Goal: Task Accomplishment & Management: Use online tool/utility

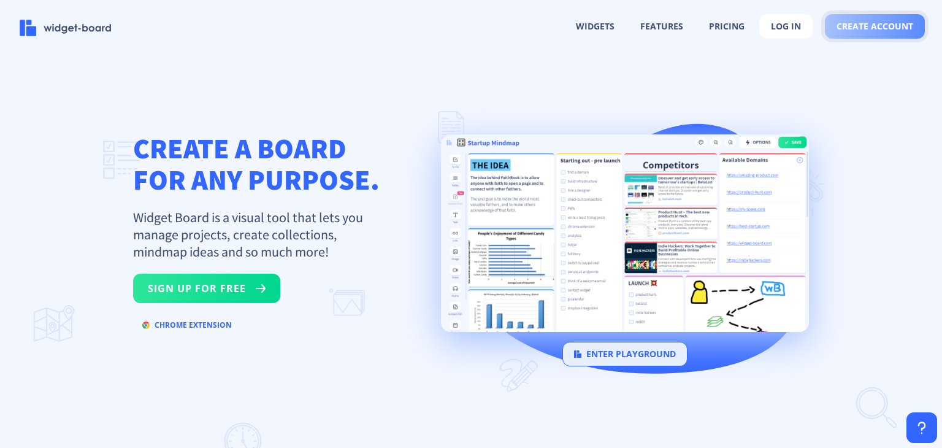
click at [896, 35] on button "create account" at bounding box center [875, 26] width 100 height 25
click at [60, 26] on img at bounding box center [66, 28] width 92 height 17
click at [735, 18] on button "pricing" at bounding box center [727, 26] width 58 height 23
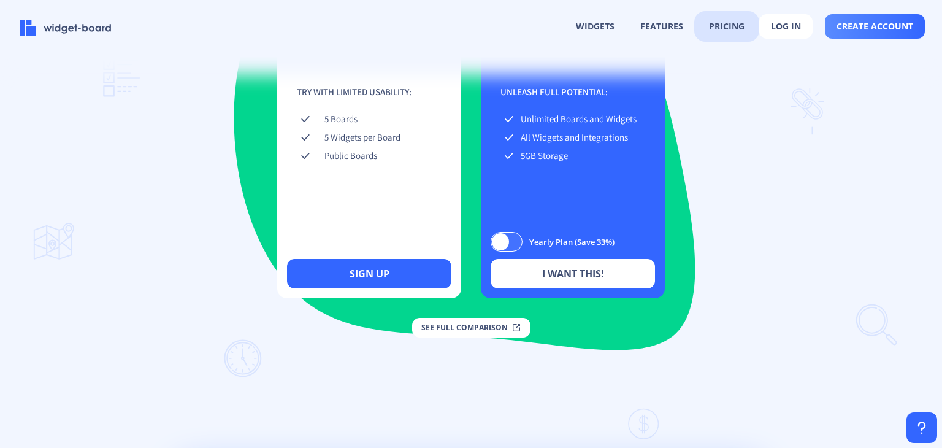
scroll to position [1716, 0]
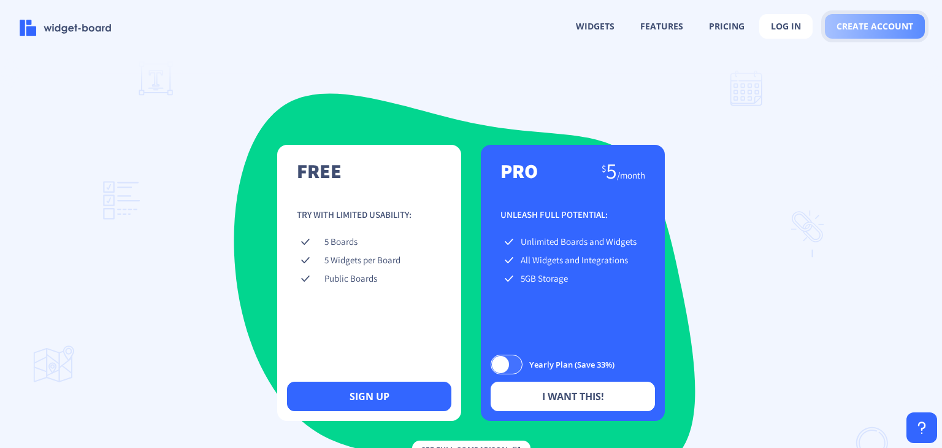
click at [844, 33] on button "create account" at bounding box center [875, 26] width 100 height 25
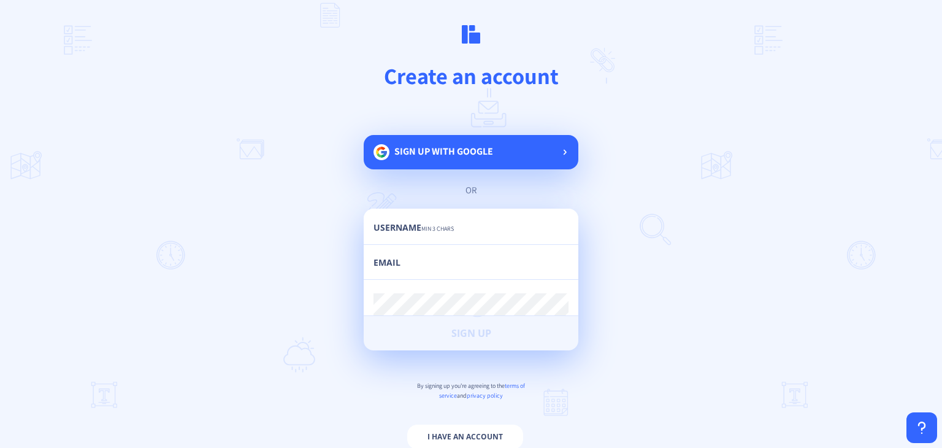
click at [449, 153] on span "Sign up with google" at bounding box center [443, 151] width 99 height 13
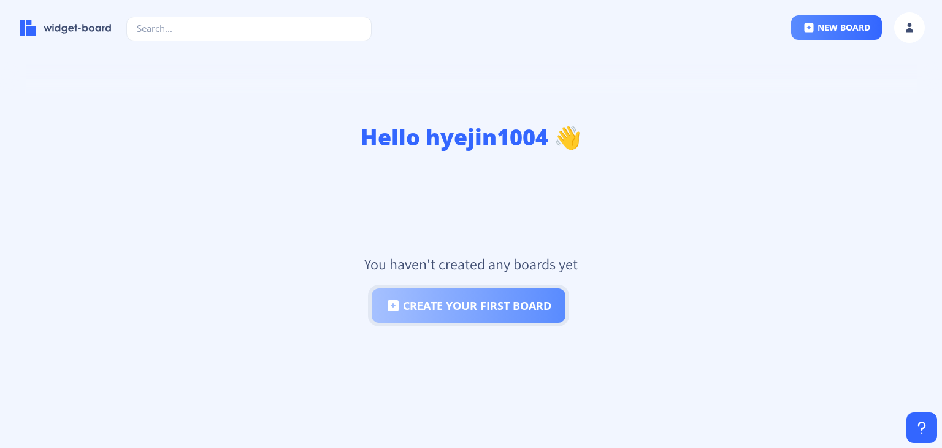
click at [528, 315] on button "create your first board" at bounding box center [469, 305] width 194 height 34
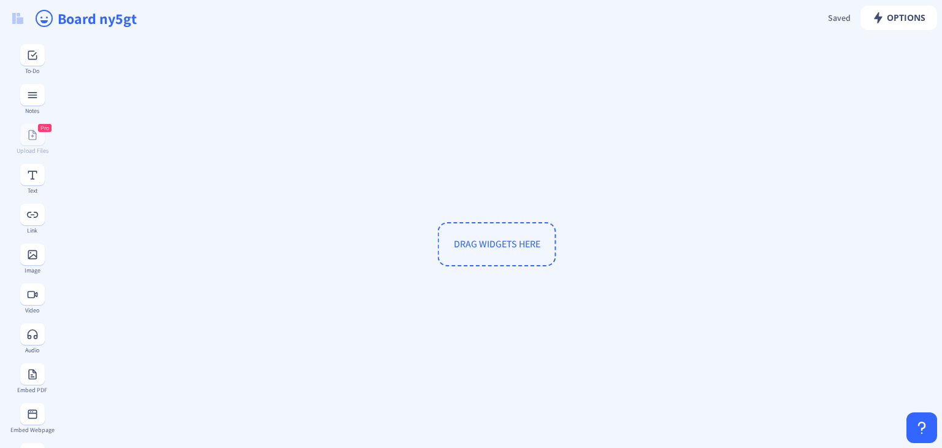
click at [737, 165] on div "DRAG WIDGETS HERE" at bounding box center [497, 244] width 876 height 404
click at [277, 177] on div "DRAG WIDGETS HERE" at bounding box center [497, 244] width 876 height 404
click at [31, 377] on rect at bounding box center [32, 372] width 12 height 12
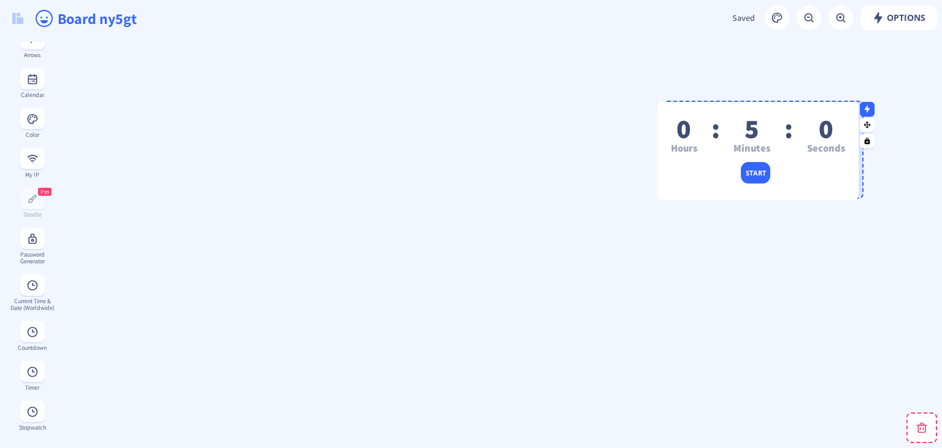
drag, startPoint x: 192, startPoint y: 106, endPoint x: 791, endPoint y: 166, distance: 601.7
click at [791, 166] on div "start" at bounding box center [758, 168] width 201 height 13
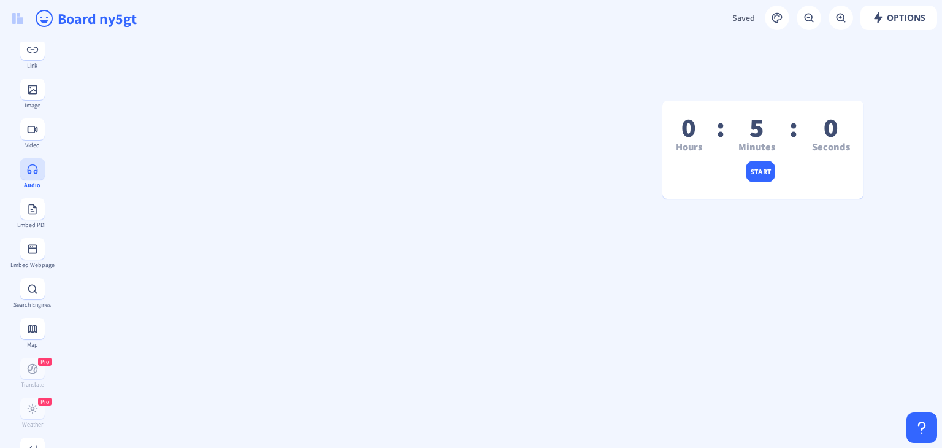
scroll to position [0, 0]
click at [31, 56] on rect at bounding box center [32, 55] width 12 height 12
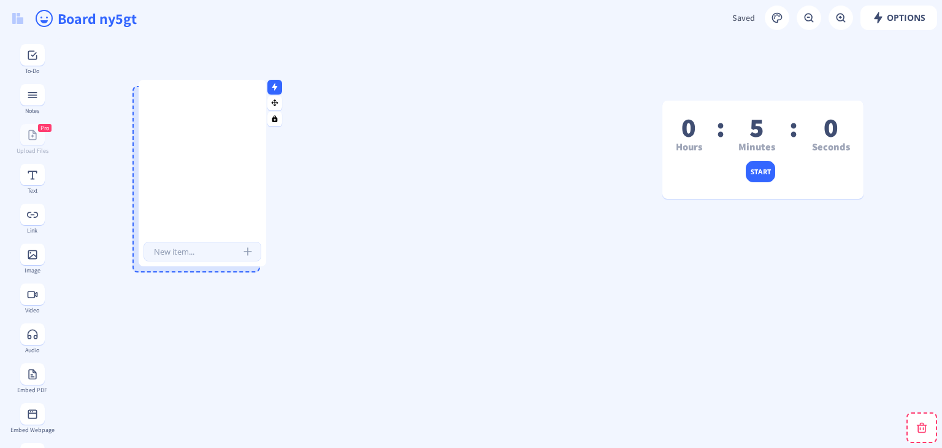
drag, startPoint x: 95, startPoint y: 93, endPoint x: 175, endPoint y: 131, distance: 88.4
click at [175, 131] on div at bounding box center [203, 165] width 128 height 150
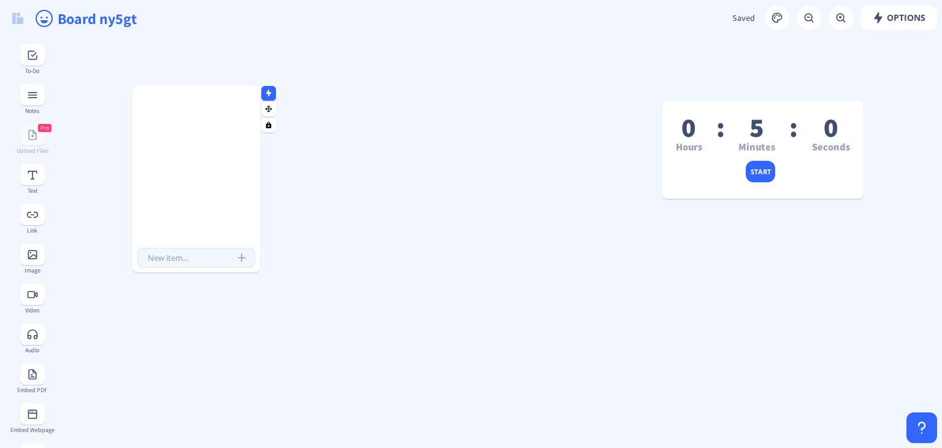
drag, startPoint x: 195, startPoint y: 140, endPoint x: 174, endPoint y: 157, distance: 27.1
click at [174, 156] on div at bounding box center [196, 171] width 128 height 150
click at [228, 185] on div at bounding box center [196, 171] width 128 height 150
drag, startPoint x: 208, startPoint y: 164, endPoint x: 179, endPoint y: 117, distance: 55.3
click at [179, 117] on div at bounding box center [196, 171] width 128 height 150
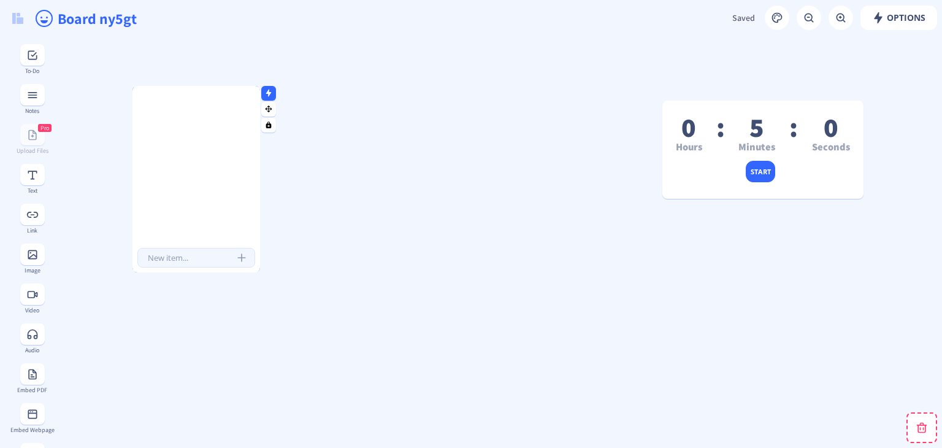
click at [163, 128] on div at bounding box center [196, 171] width 128 height 150
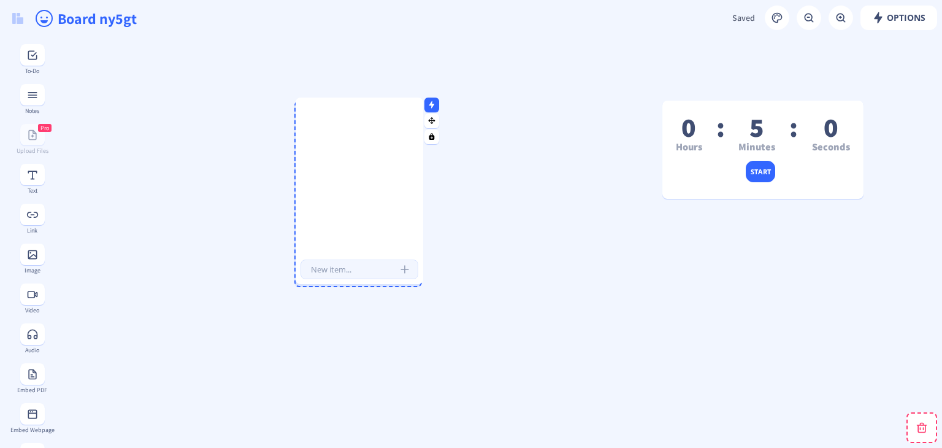
drag, startPoint x: 163, startPoint y: 128, endPoint x: 331, endPoint y: 134, distance: 167.6
click at [331, 134] on div at bounding box center [360, 182] width 128 height 150
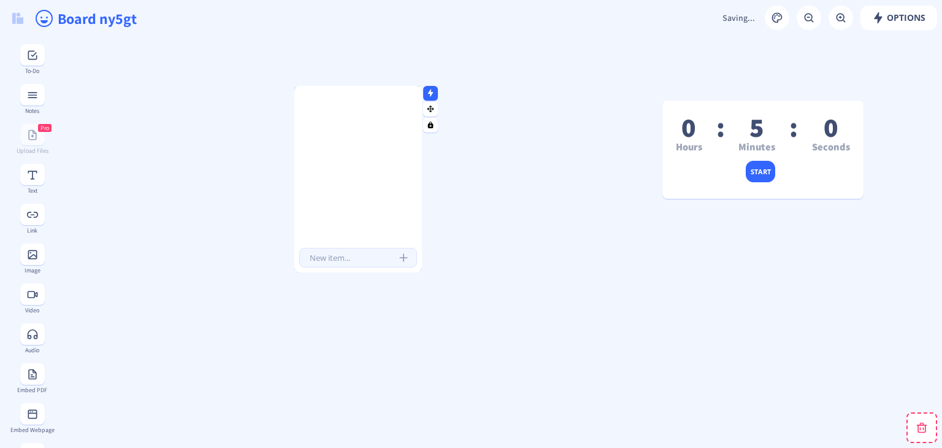
click at [336, 134] on div at bounding box center [358, 171] width 128 height 150
click at [349, 143] on div at bounding box center [358, 171] width 128 height 150
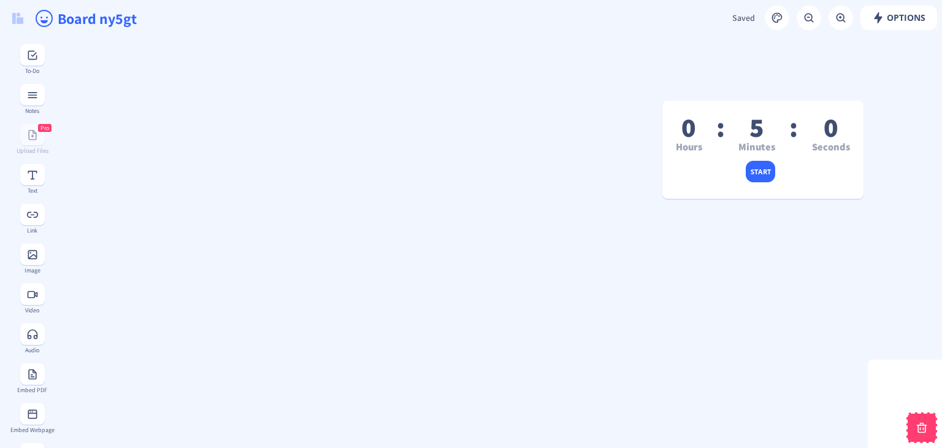
drag, startPoint x: 350, startPoint y: 144, endPoint x: 923, endPoint y: 418, distance: 635.2
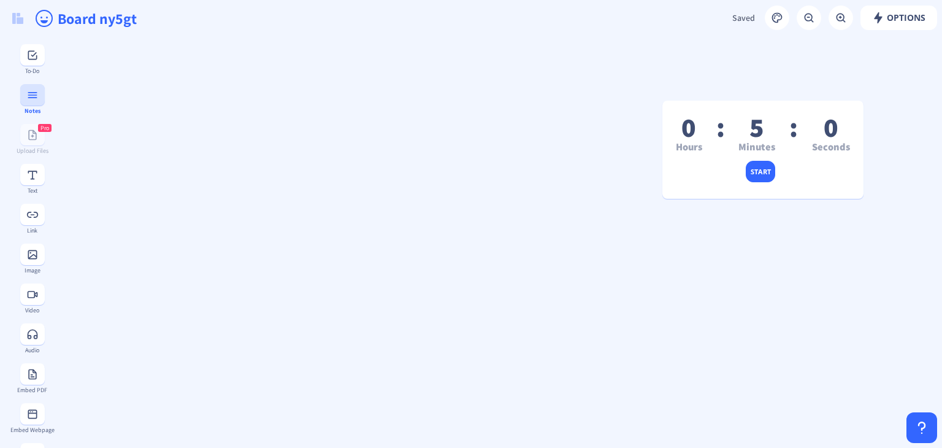
click at [33, 102] on button at bounding box center [32, 94] width 25 height 21
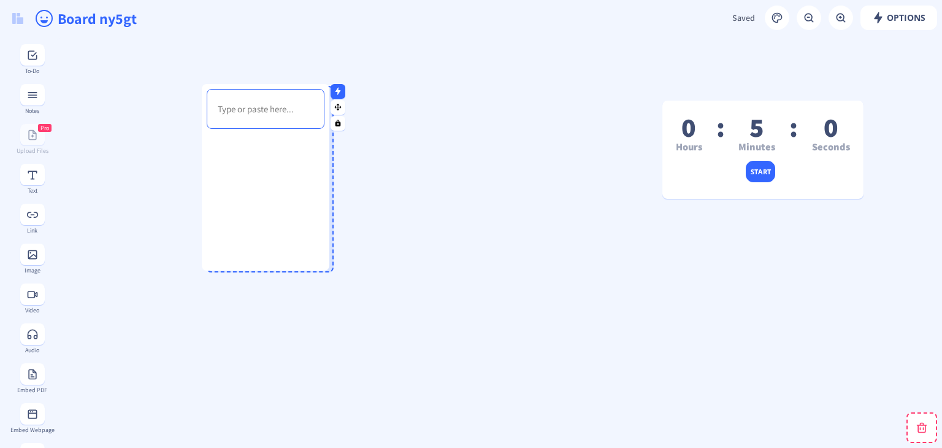
drag, startPoint x: 127, startPoint y: 175, endPoint x: 270, endPoint y: 217, distance: 149.1
click at [270, 217] on div at bounding box center [266, 213] width 128 height 159
click at [898, 19] on span "Options" at bounding box center [898, 18] width 53 height 10
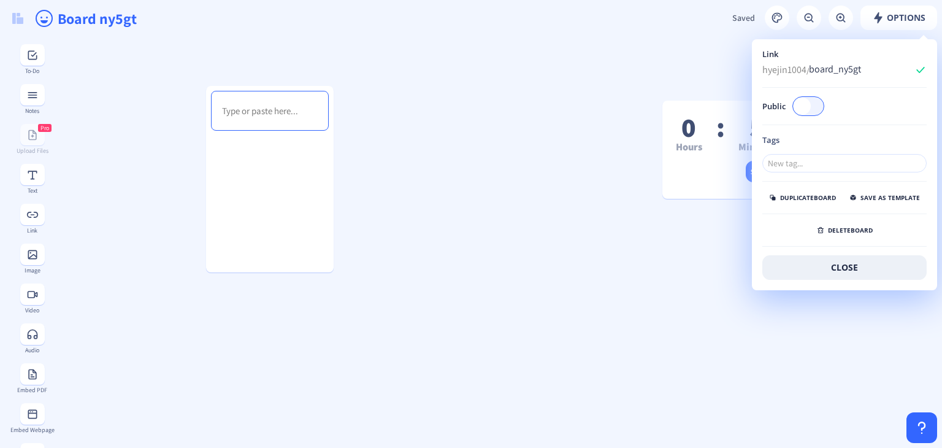
click at [778, 13] on rect at bounding box center [777, 18] width 12 height 12
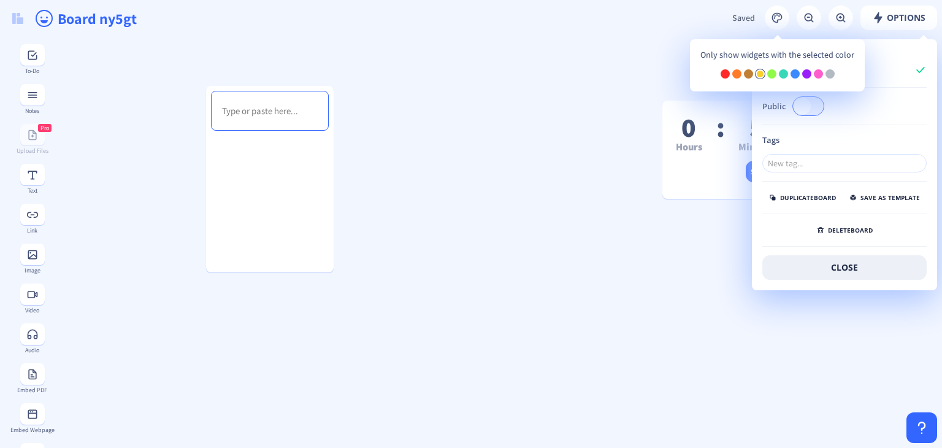
click at [756, 72] on div at bounding box center [760, 73] width 9 height 9
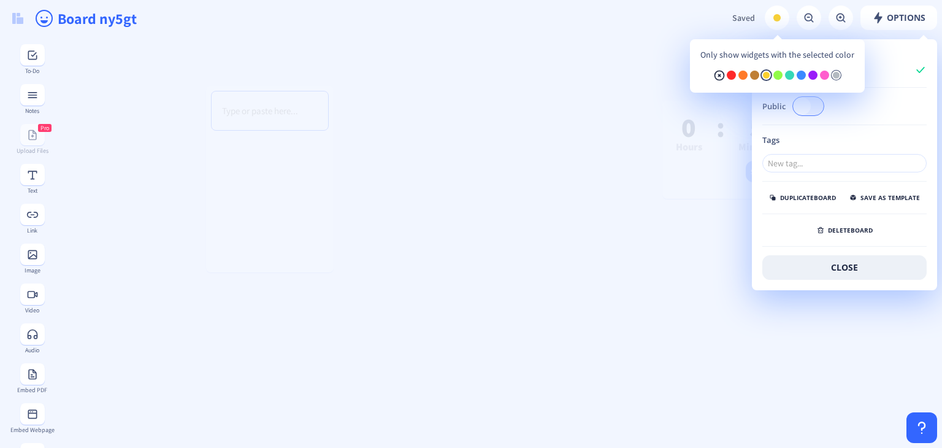
click at [837, 75] on div at bounding box center [836, 75] width 9 height 9
click at [718, 76] on icon at bounding box center [719, 75] width 3 height 3
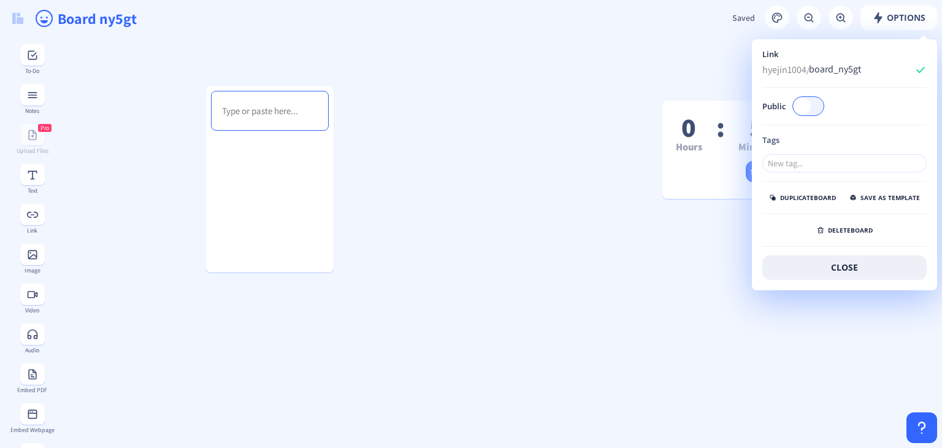
click at [935, 69] on div "Link hyejin1004/ board_ny5gt Public Tags duplicate board save as template delet…" at bounding box center [845, 165] width 184 height 250
click at [919, 69] on rect at bounding box center [921, 70] width 12 height 12
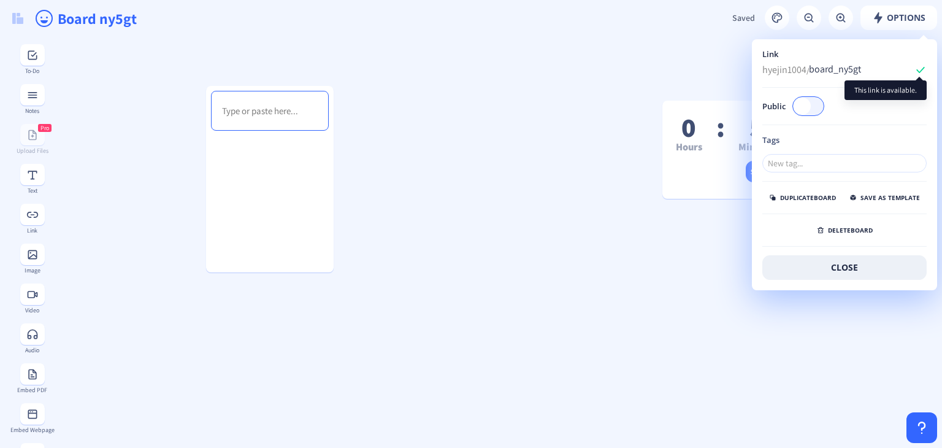
click at [916, 71] on rect at bounding box center [921, 70] width 12 height 12
click at [852, 67] on input "board_ny5gt" at bounding box center [864, 69] width 110 height 18
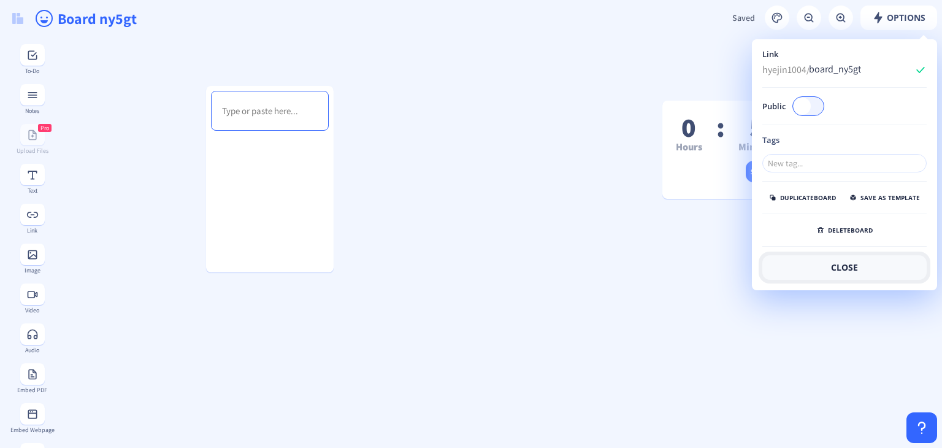
click at [895, 270] on button "close" at bounding box center [844, 267] width 164 height 25
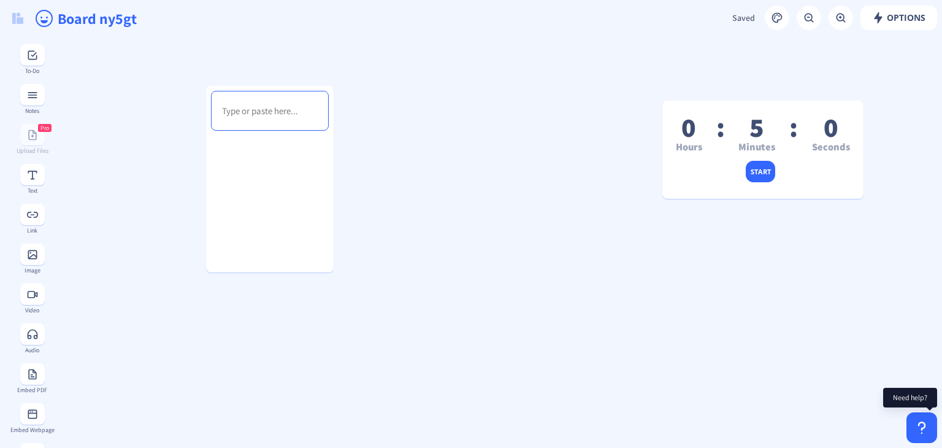
click at [921, 422] on div at bounding box center [922, 427] width 31 height 31
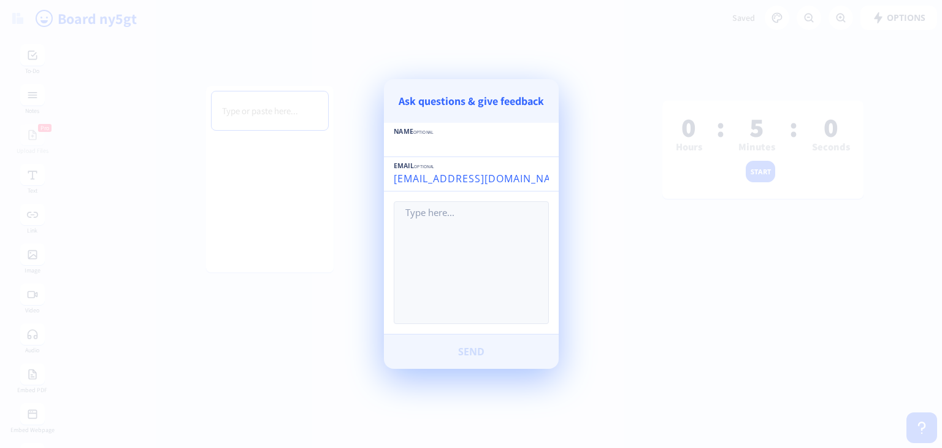
click at [728, 334] on div at bounding box center [471, 224] width 942 height 448
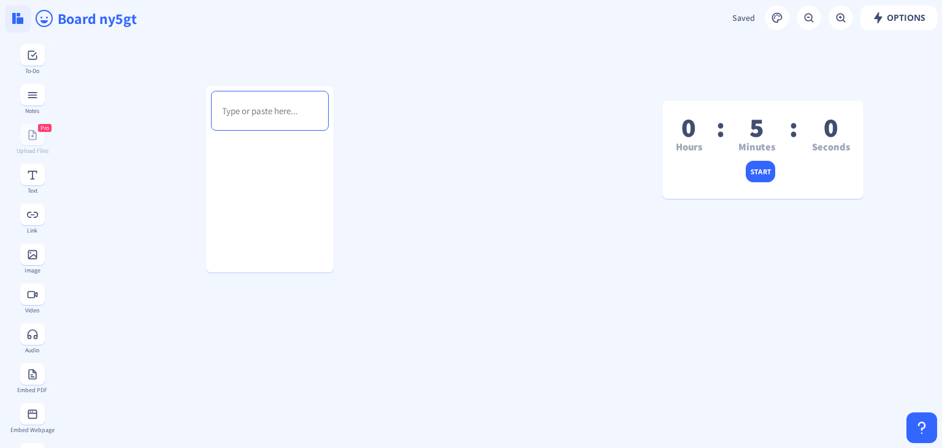
click at [25, 19] on button at bounding box center [18, 19] width 26 height 27
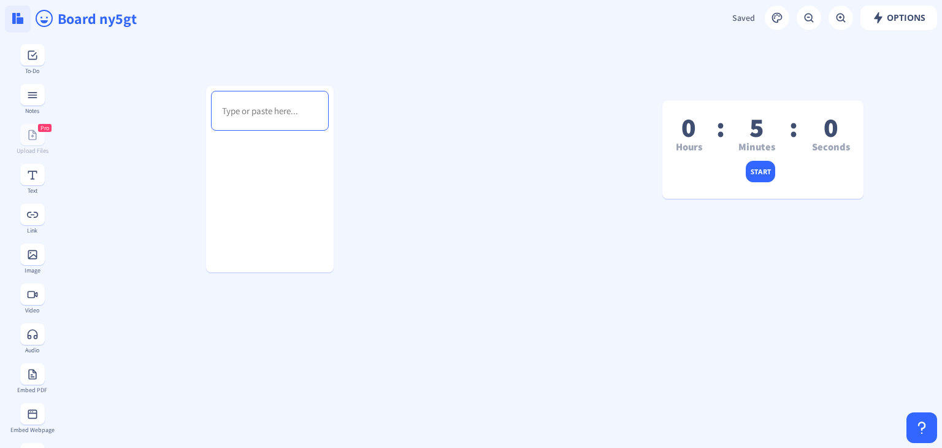
click at [20, 21] on img at bounding box center [17, 18] width 11 height 11
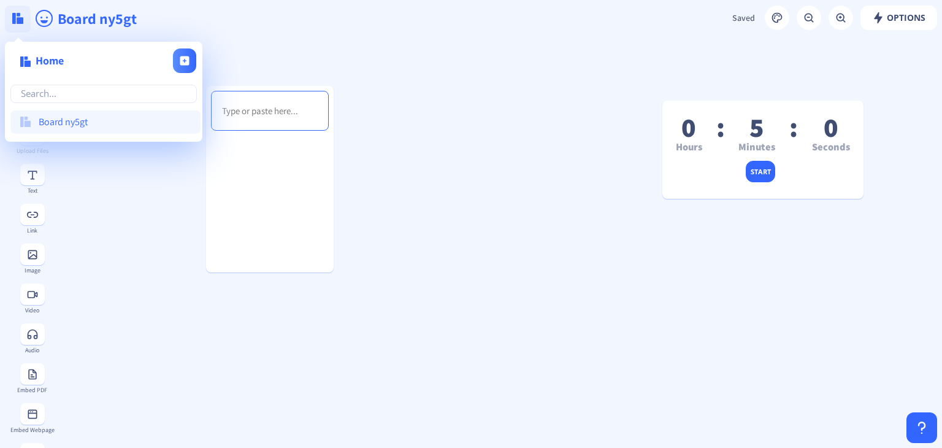
click at [20, 21] on img at bounding box center [17, 18] width 11 height 11
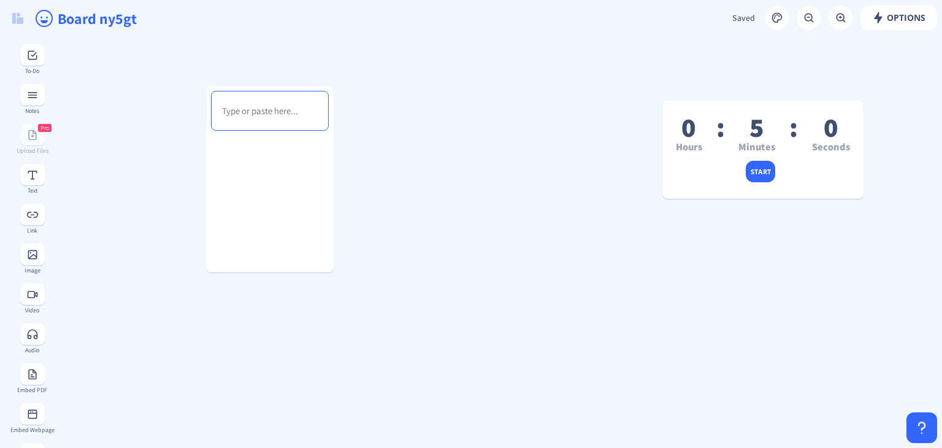
scroll to position [184, 0]
